Goal: Task Accomplishment & Management: Manage account settings

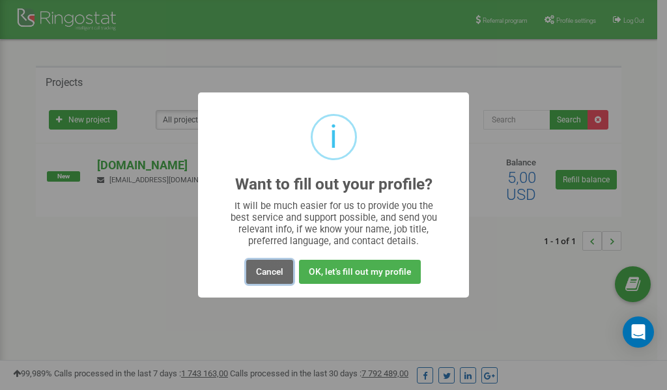
click at [270, 271] on button "Cancel" at bounding box center [269, 272] width 47 height 24
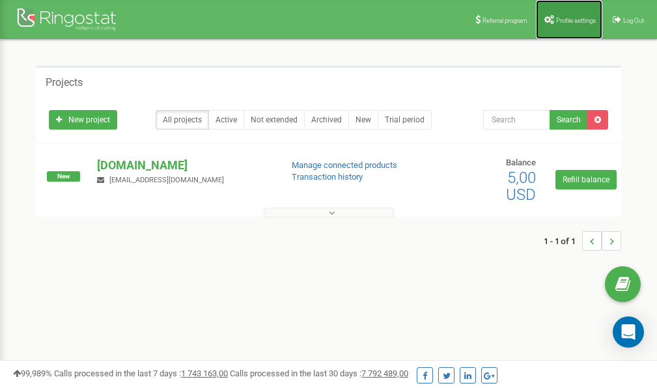
click at [562, 21] on span "Profile settings" at bounding box center [576, 20] width 40 height 7
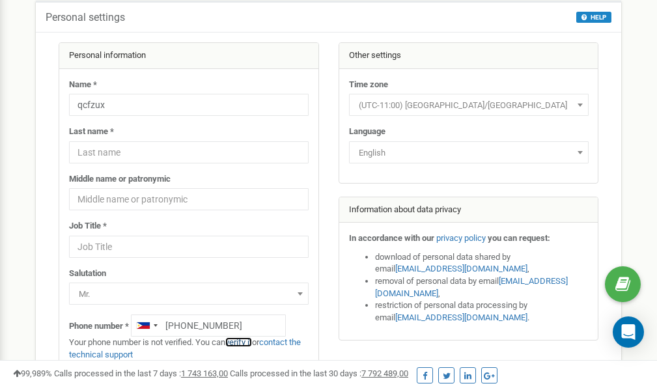
click at [244, 342] on link "verify it" at bounding box center [238, 342] width 27 height 10
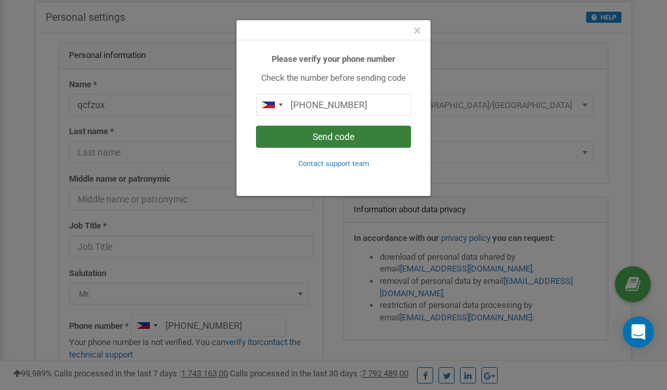
click at [324, 138] on button "Send code" at bounding box center [333, 137] width 155 height 22
